Goal: Task Accomplishment & Management: Complete application form

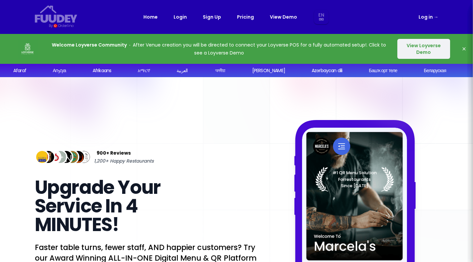
select select "en"
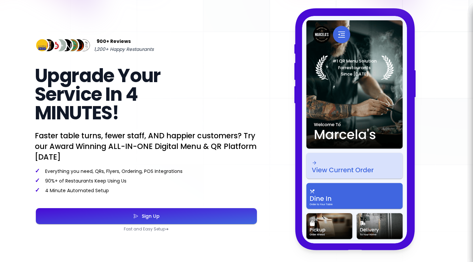
scroll to position [143, 0]
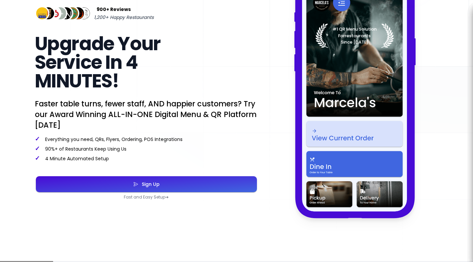
click at [148, 186] on div "Sign Up" at bounding box center [148, 184] width 21 height 5
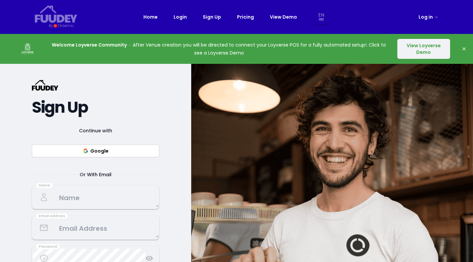
select select "en"
click at [139, 152] on button "Google" at bounding box center [95, 150] width 127 height 13
select select "en"
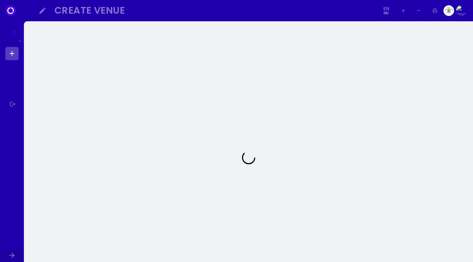
select select "en"
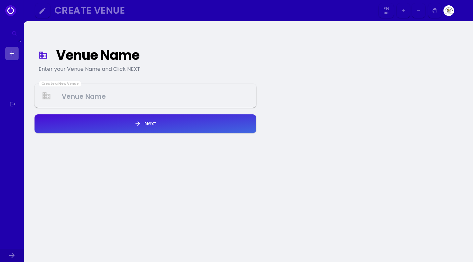
click at [108, 96] on Venue at bounding box center [145, 96] width 220 height 20
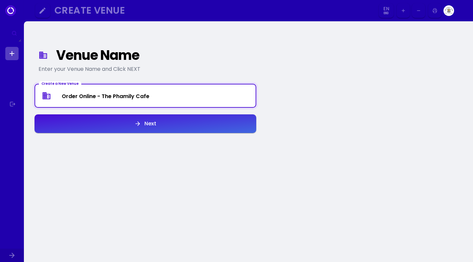
drag, startPoint x: 102, startPoint y: 96, endPoint x: 42, endPoint y: 86, distance: 60.2
click at [42, 87] on Venue "Order Online - The Phamily Cafe" at bounding box center [145, 96] width 220 height 18
click at [128, 98] on Venue "The Phamily Cafe" at bounding box center [145, 96] width 220 height 20
type Venue "The Phamily Cafe - Order Online"
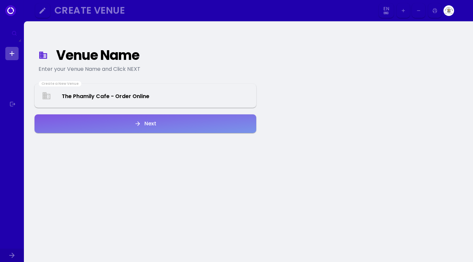
click at [160, 130] on button "Next" at bounding box center [146, 123] width 222 height 19
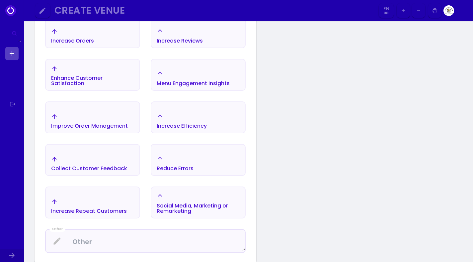
scroll to position [173, 0]
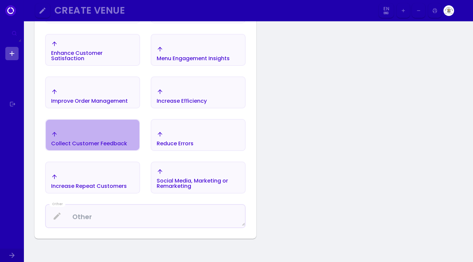
click at [89, 145] on div "Collect Customer Feedback" at bounding box center [89, 143] width 76 height 5
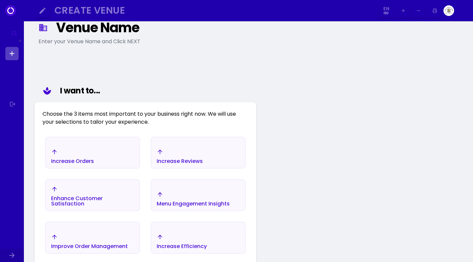
scroll to position [29, 0]
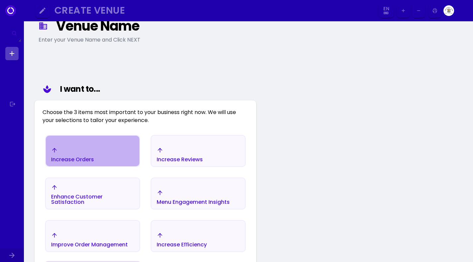
click at [96, 160] on div "Increase Orders" at bounding box center [93, 154] width 94 height 23
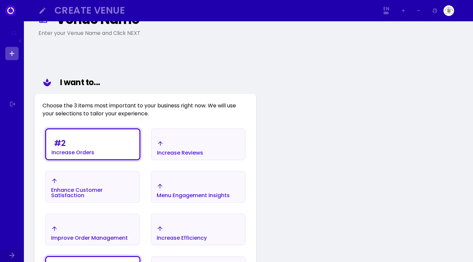
scroll to position [98, 0]
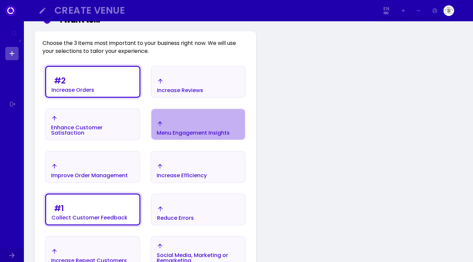
click at [197, 133] on div "Menu Engagement Insights" at bounding box center [193, 132] width 73 height 5
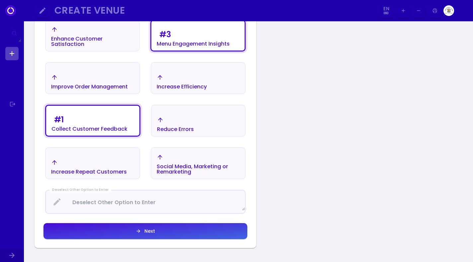
scroll to position [242, 0]
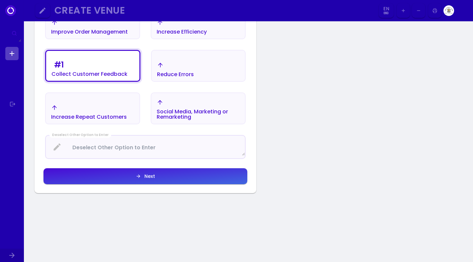
click at [169, 179] on button "Next" at bounding box center [145, 176] width 204 height 16
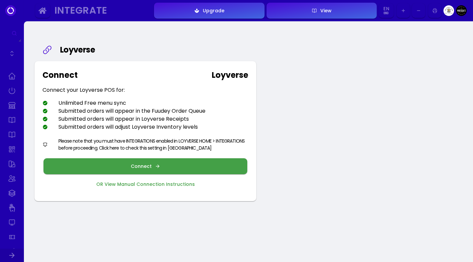
click at [172, 167] on button "Connect" at bounding box center [145, 166] width 204 height 16
